Goal: Transaction & Acquisition: Purchase product/service

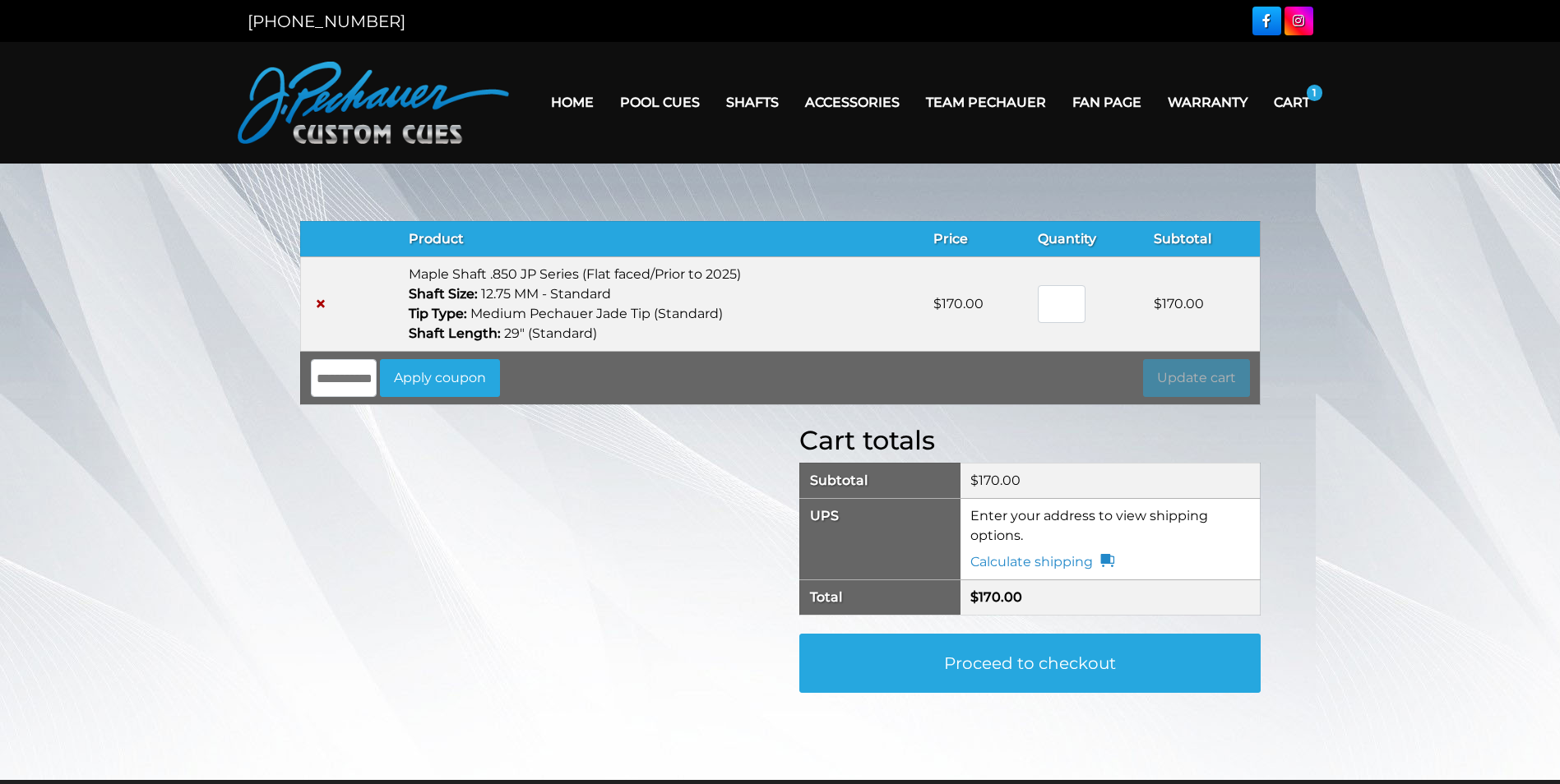
click at [1295, 103] on link "Cart" at bounding box center [1292, 103] width 63 height 42
type input "*"
click at [1078, 309] on input "*" at bounding box center [1062, 304] width 48 height 38
click at [1204, 374] on button "Update cart" at bounding box center [1196, 378] width 106 height 38
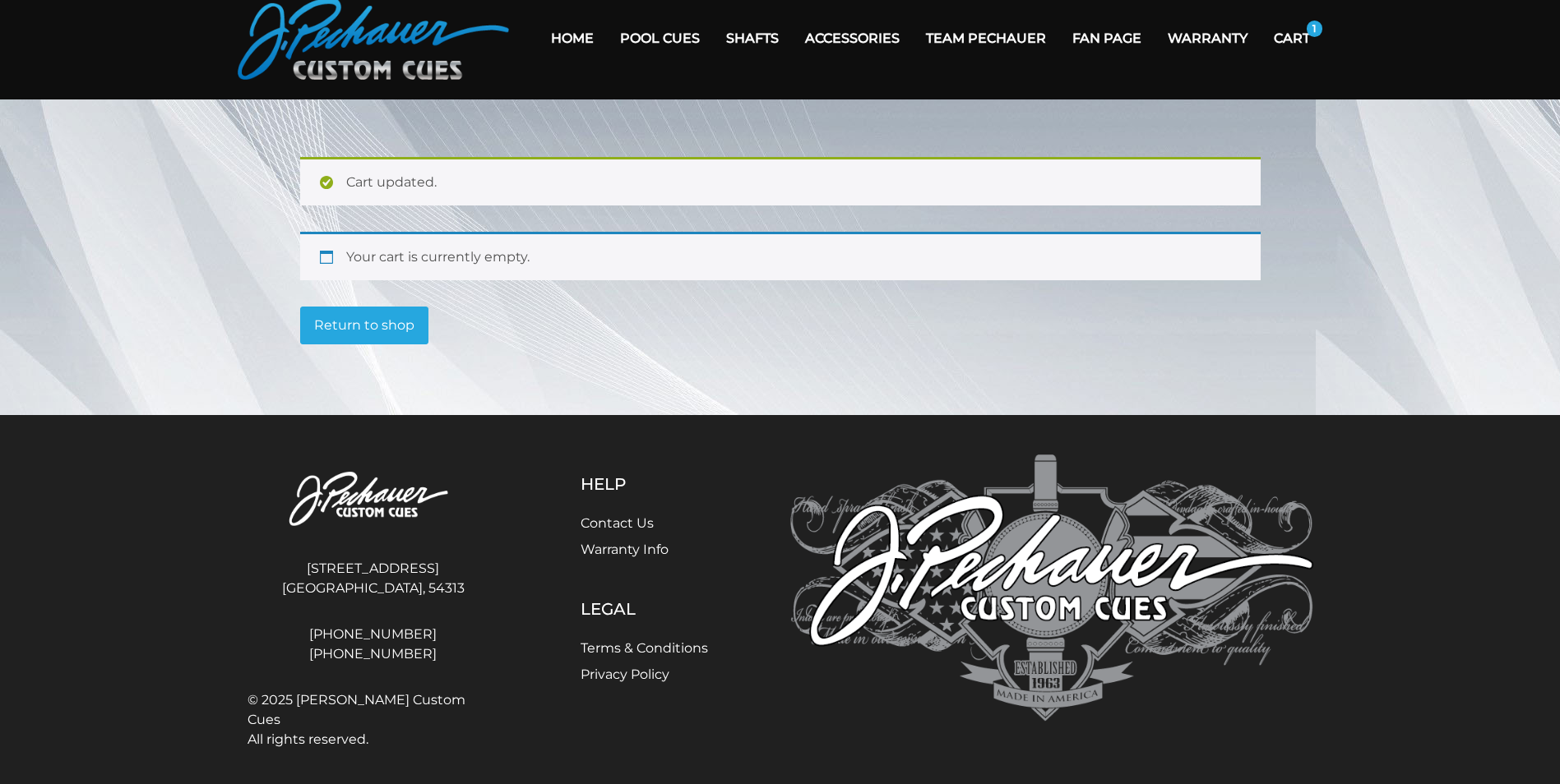
scroll to position [69, 0]
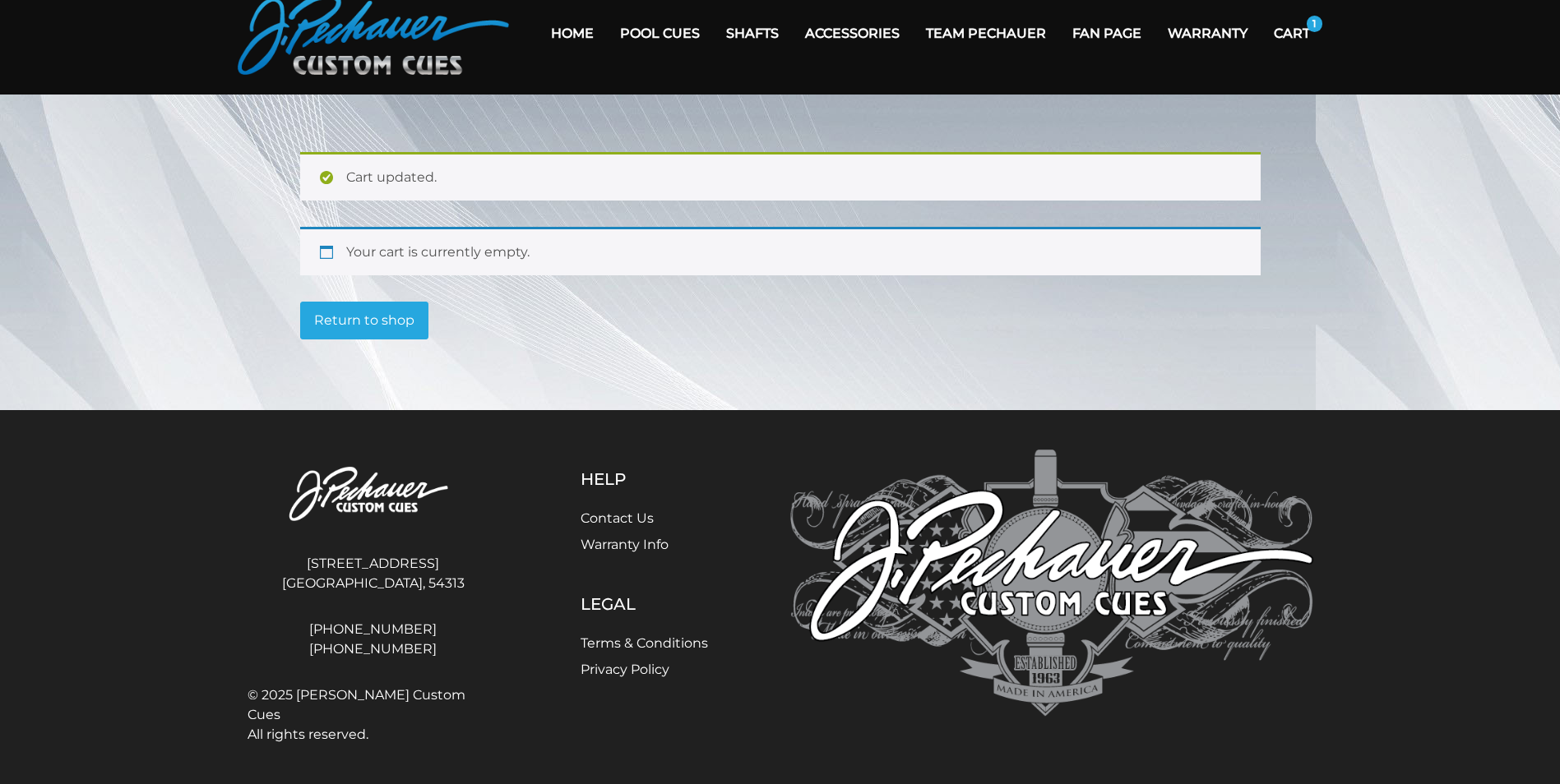
click at [308, 42] on img at bounding box center [373, 33] width 271 height 83
